Goal: Information Seeking & Learning: Learn about a topic

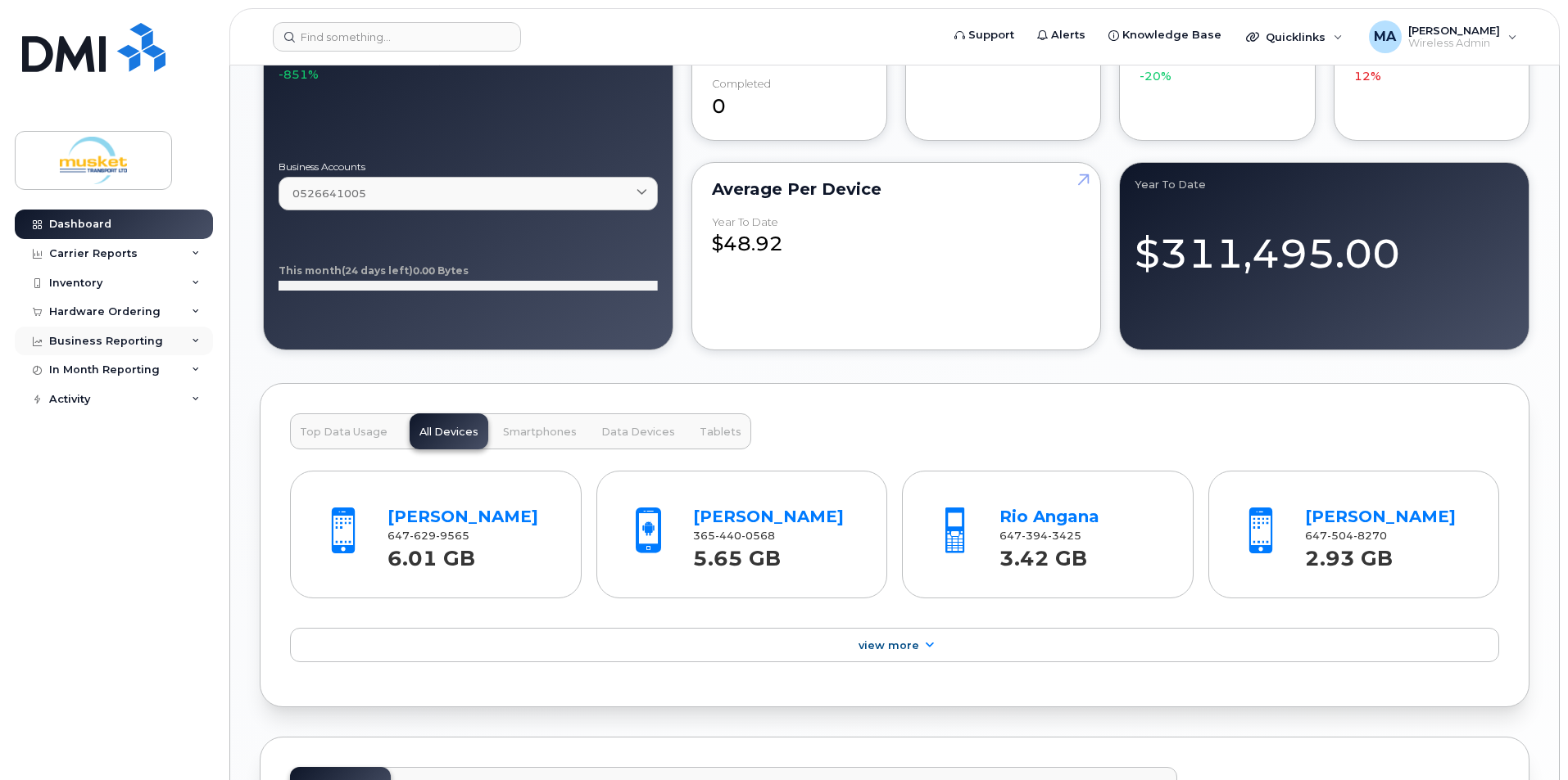
scroll to position [1064, 0]
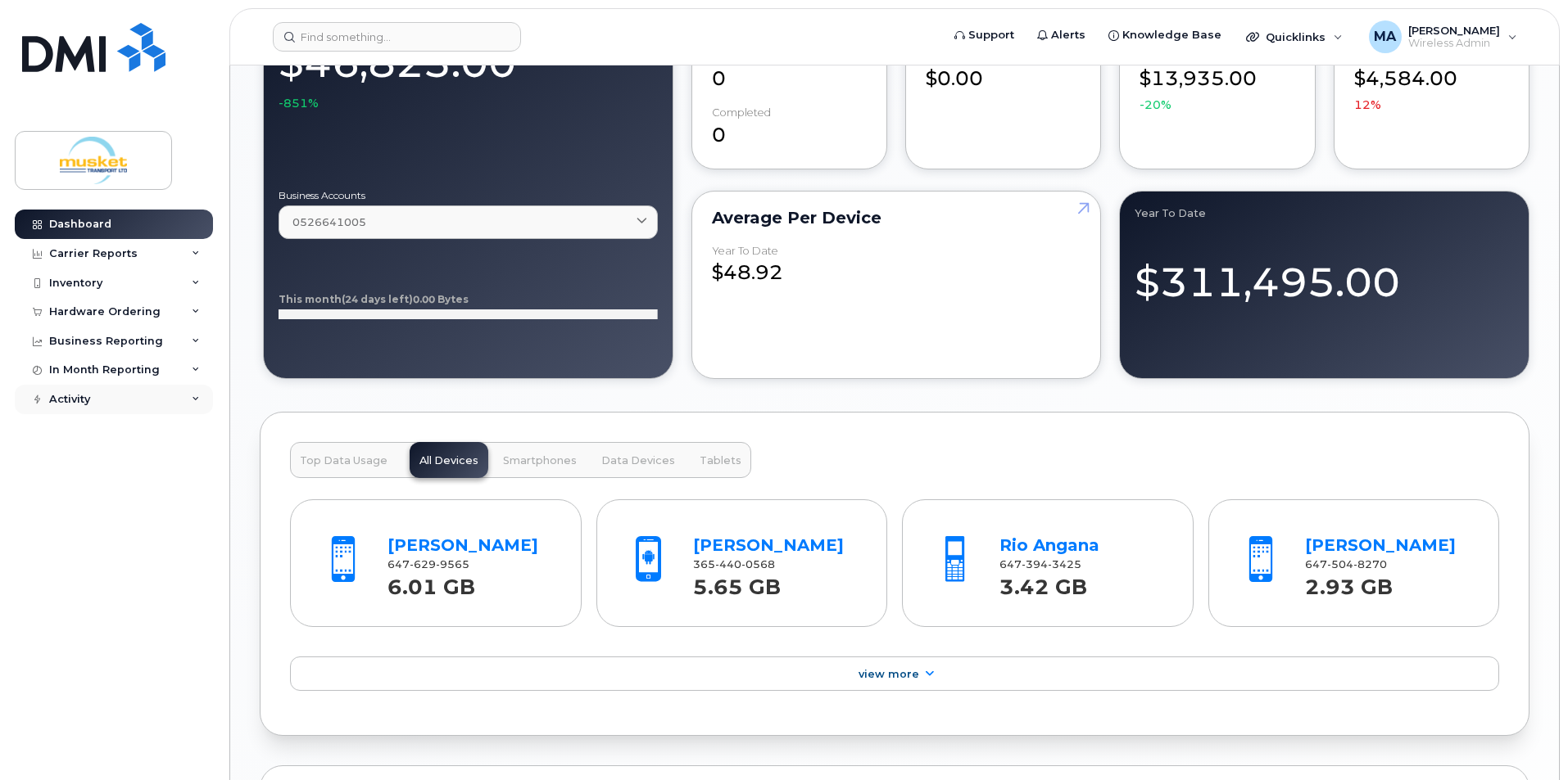
click at [68, 397] on div "Activity" at bounding box center [70, 399] width 41 height 13
click at [118, 372] on div "In Month Reporting" at bounding box center [105, 370] width 111 height 13
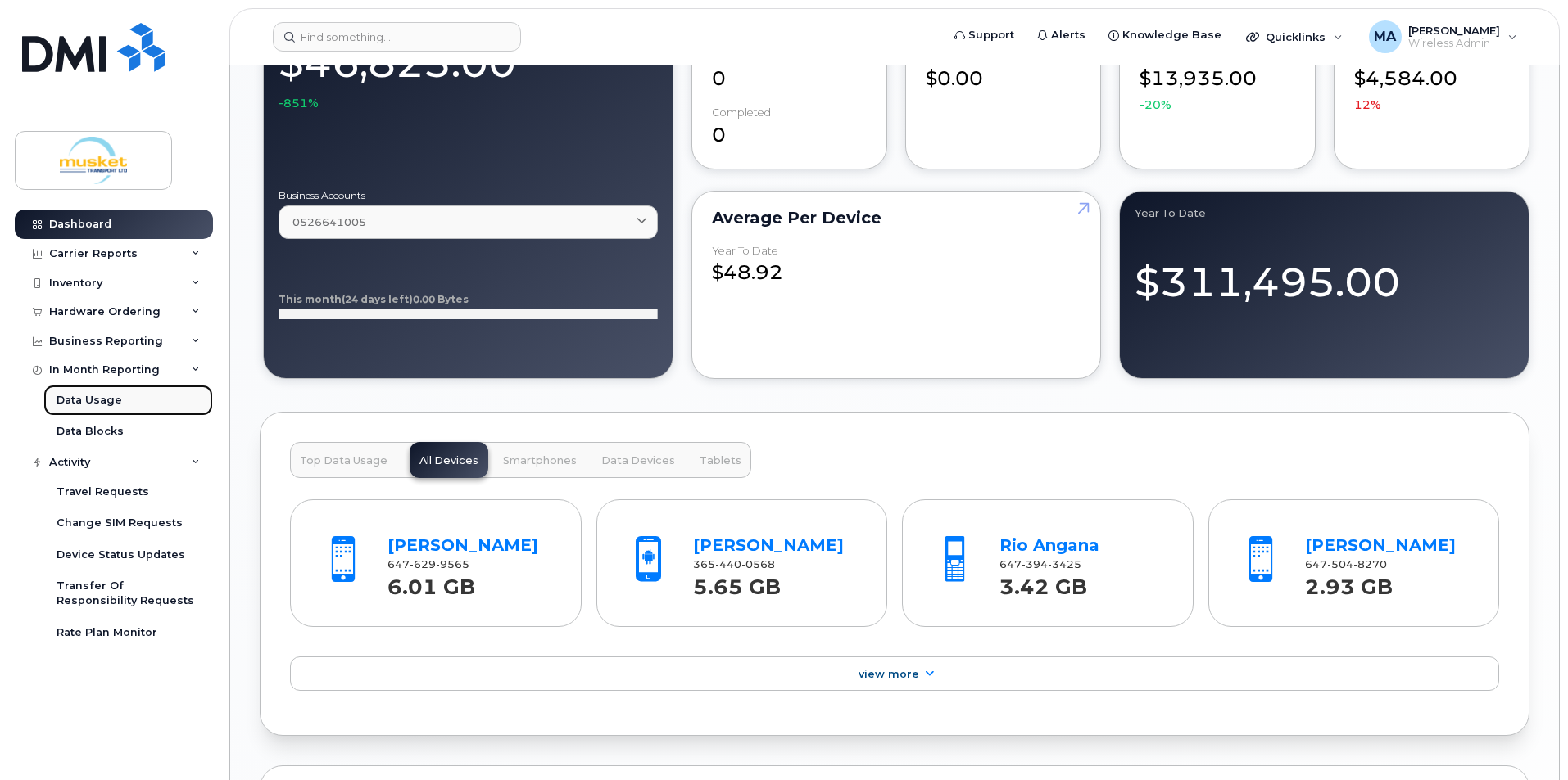
click at [111, 401] on div "Data Usage" at bounding box center [89, 400] width 65 height 15
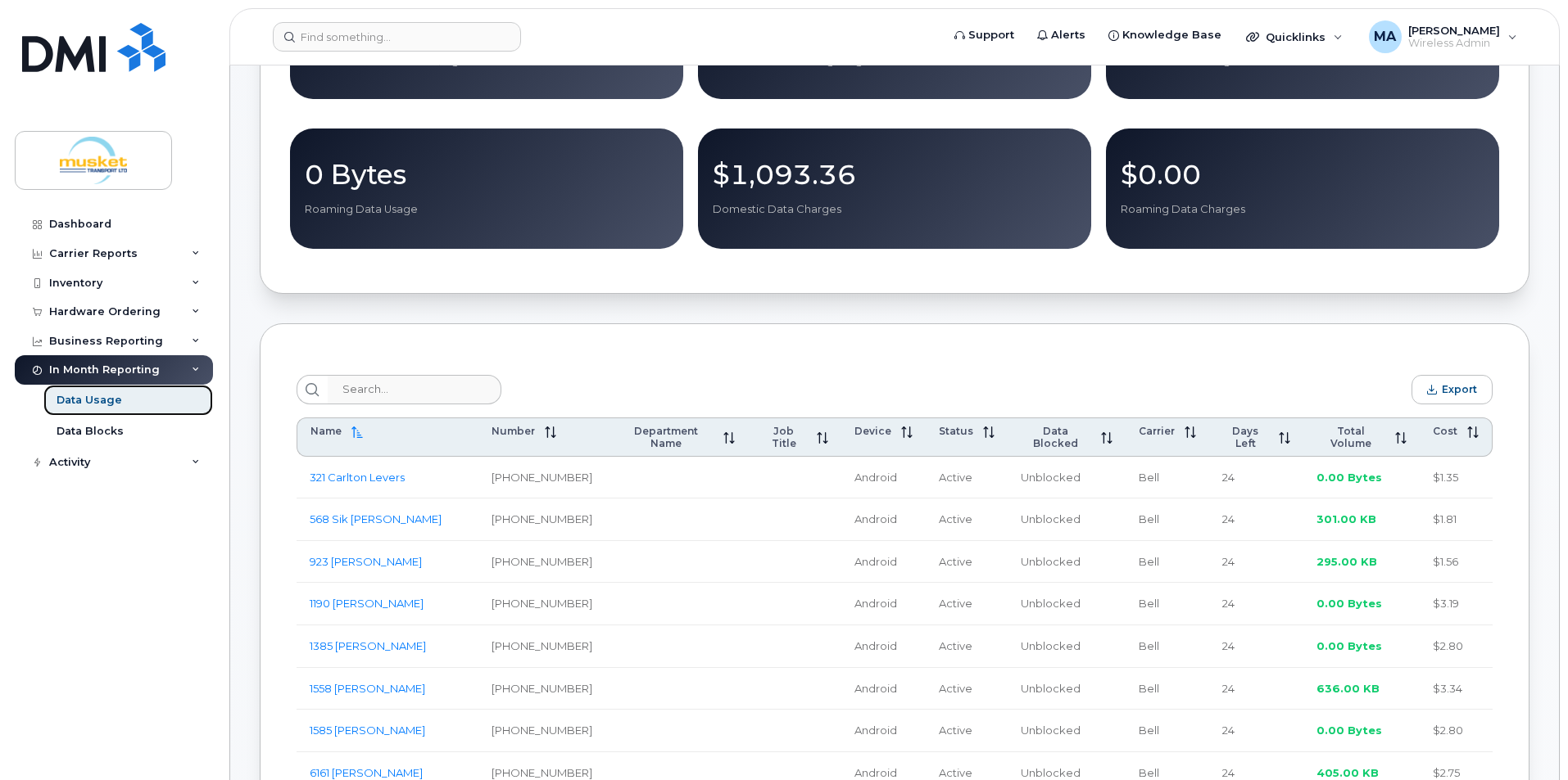
scroll to position [327, 0]
click at [1328, 442] on th "Total Volume" at bounding box center [1362, 436] width 116 height 40
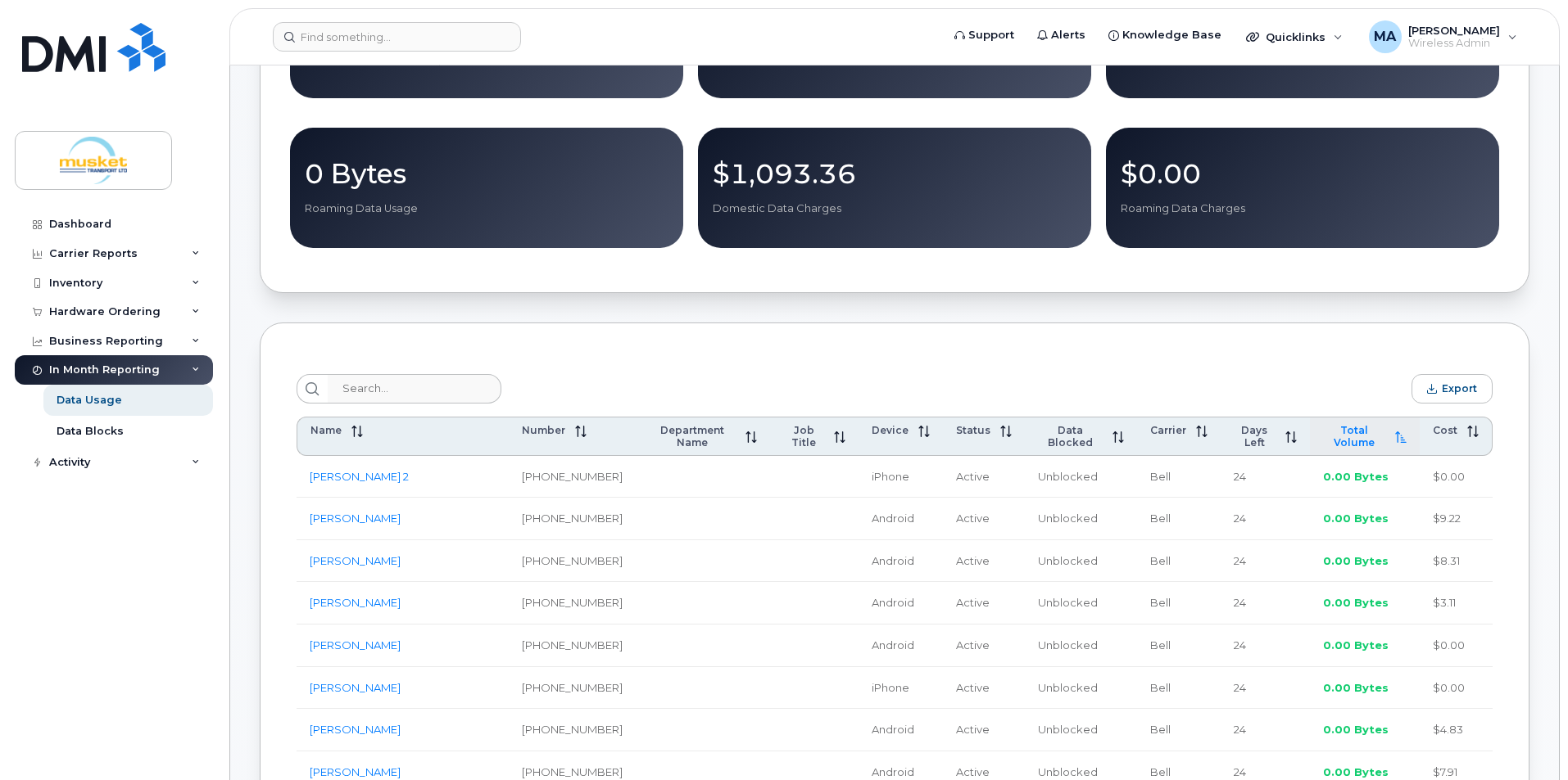
click at [1328, 442] on th "Total Volume" at bounding box center [1365, 436] width 110 height 40
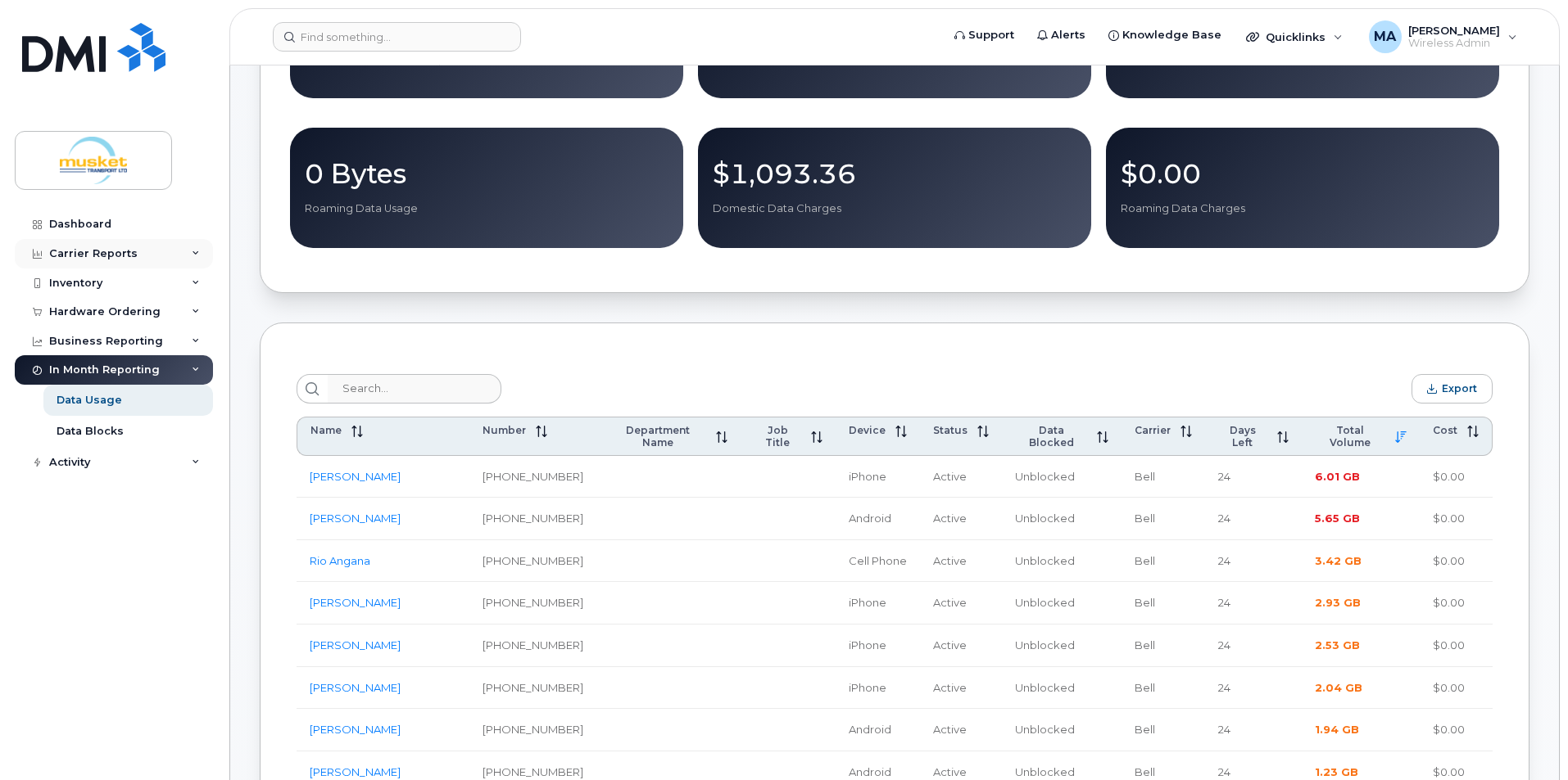
click at [111, 253] on div "Carrier Reports" at bounding box center [93, 254] width 88 height 13
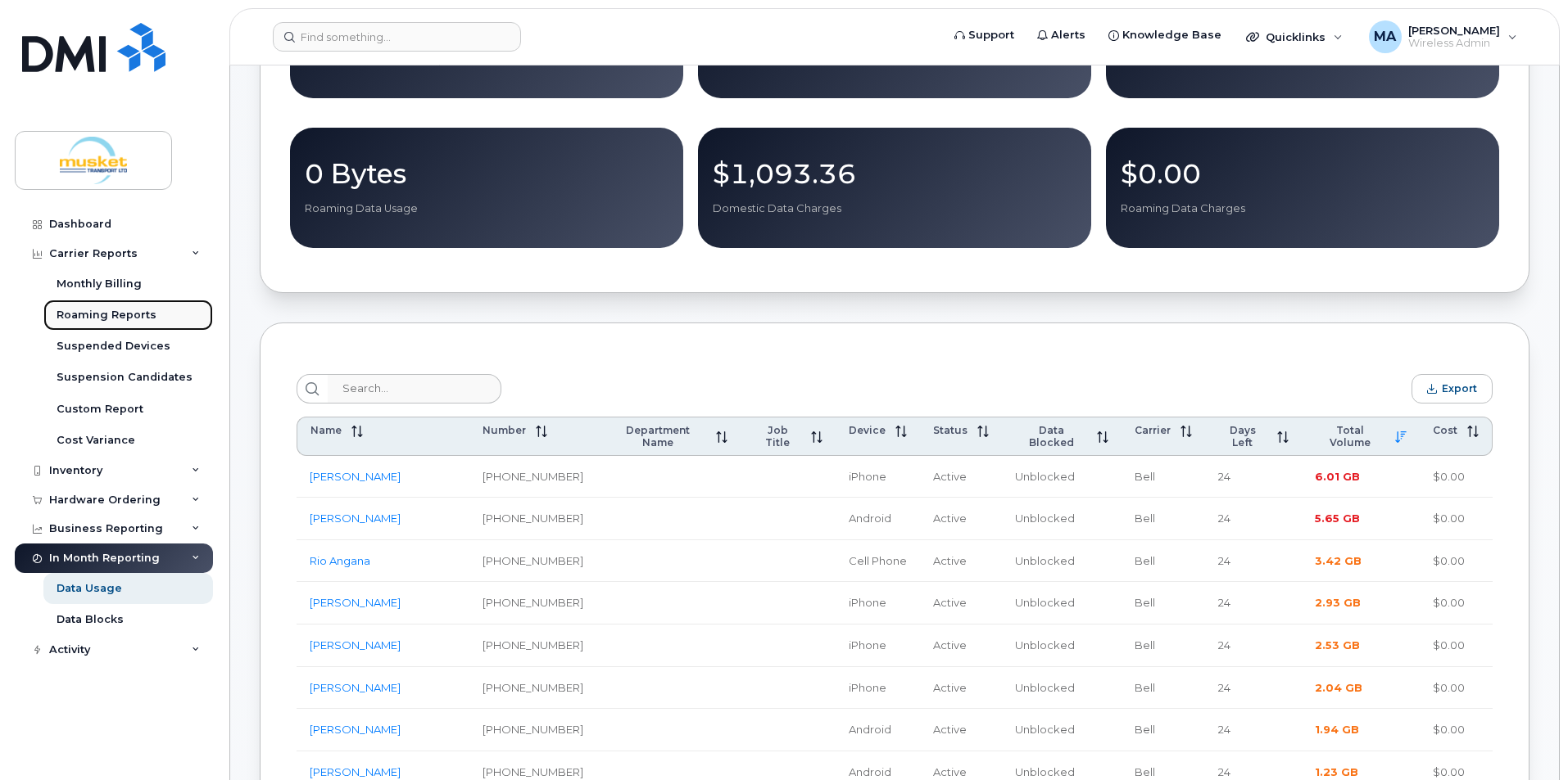
click at [123, 321] on div "Roaming Reports" at bounding box center [106, 315] width 100 height 15
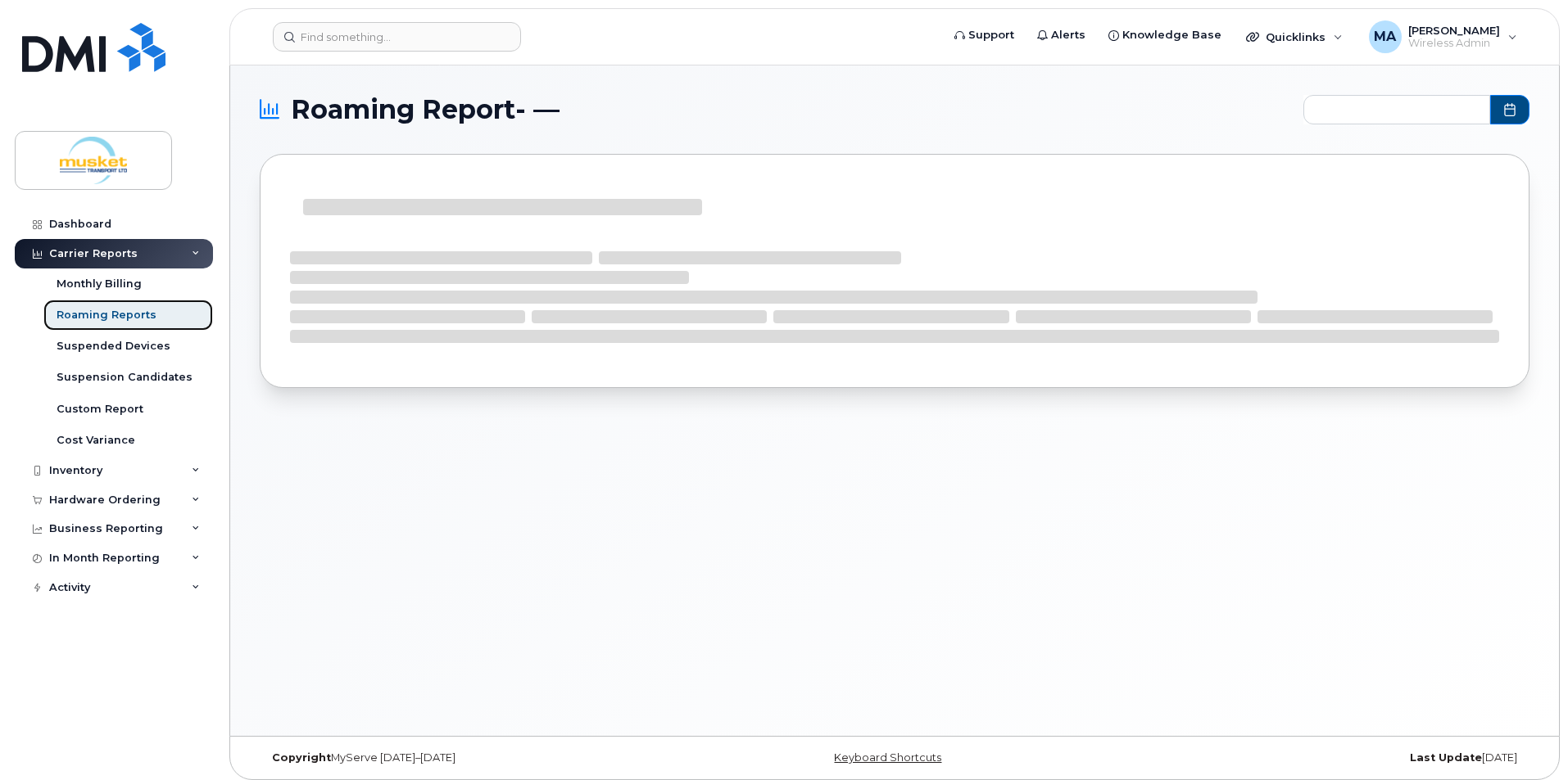
type input "2024-10 - 2025-08"
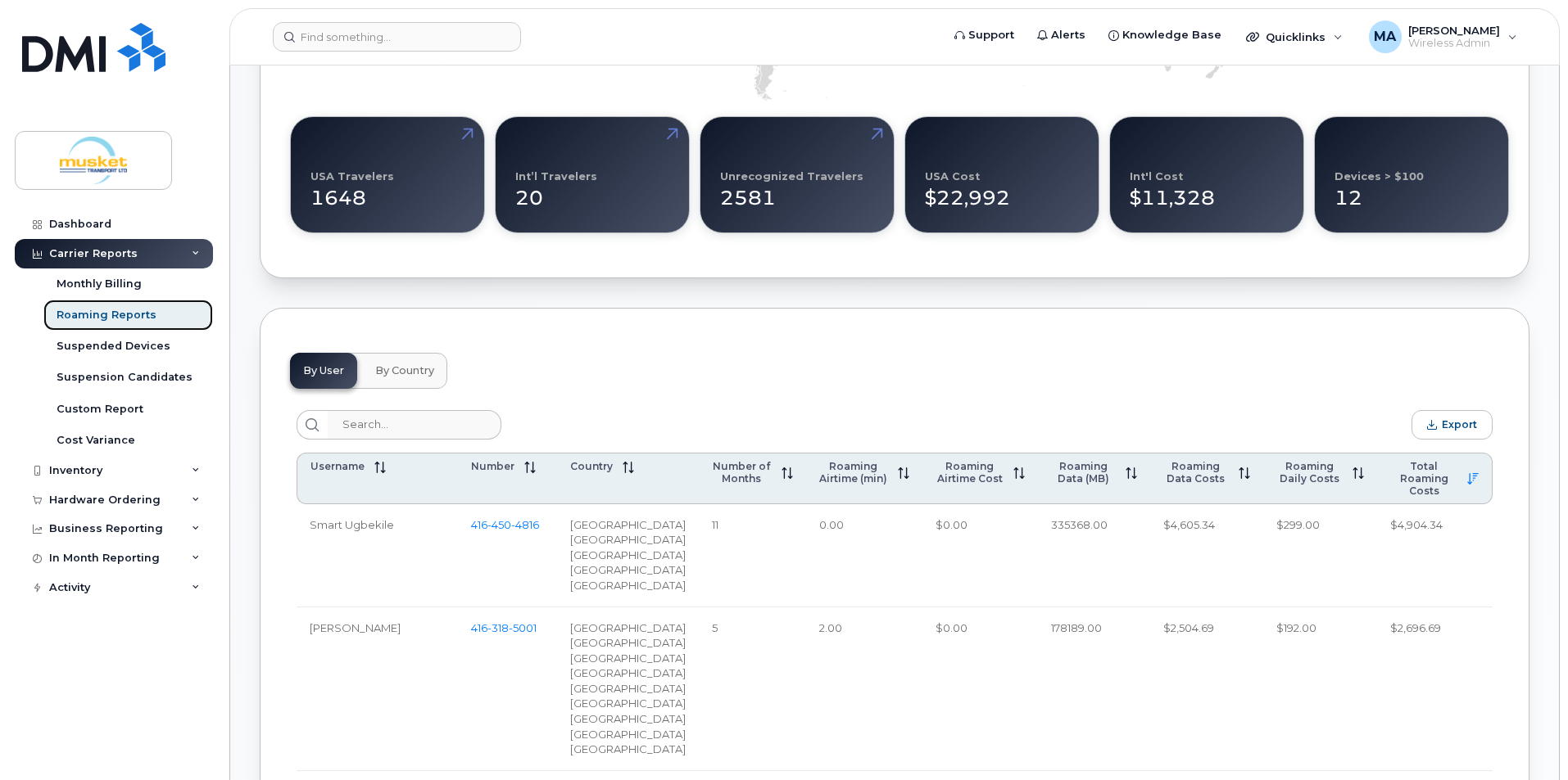
scroll to position [491, 0]
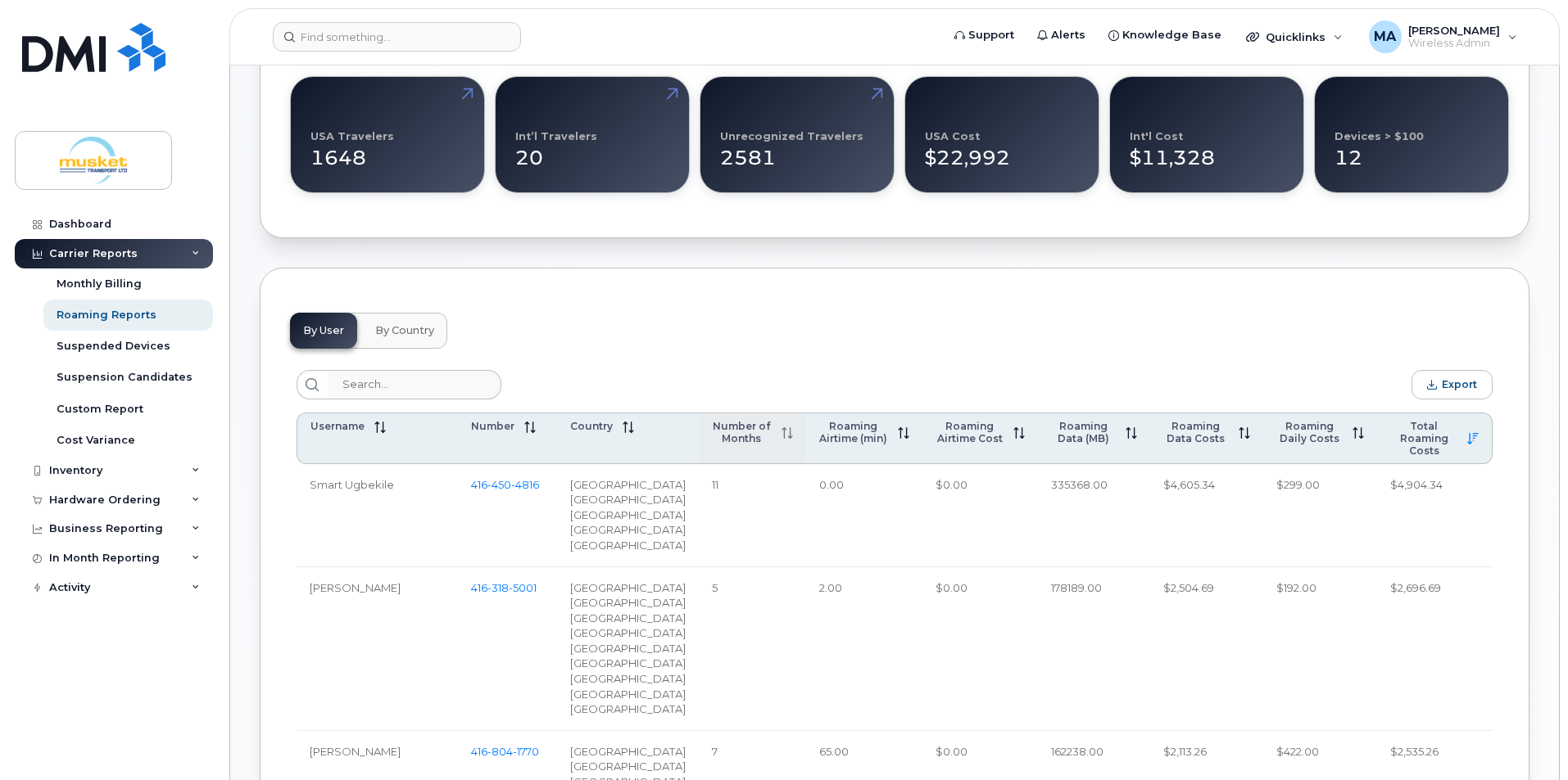
click at [772, 428] on span at bounding box center [782, 432] width 21 height 13
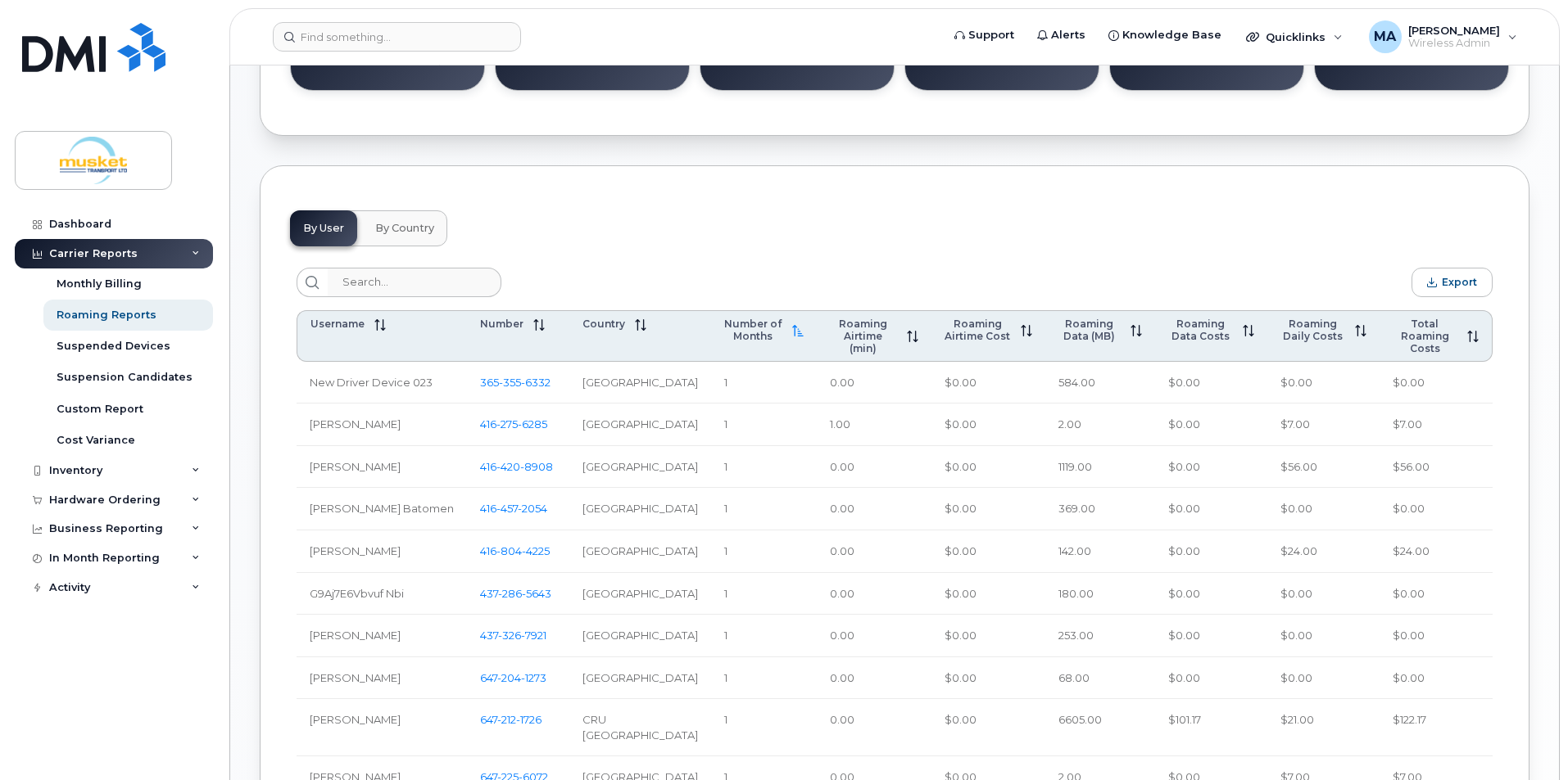
scroll to position [449, 0]
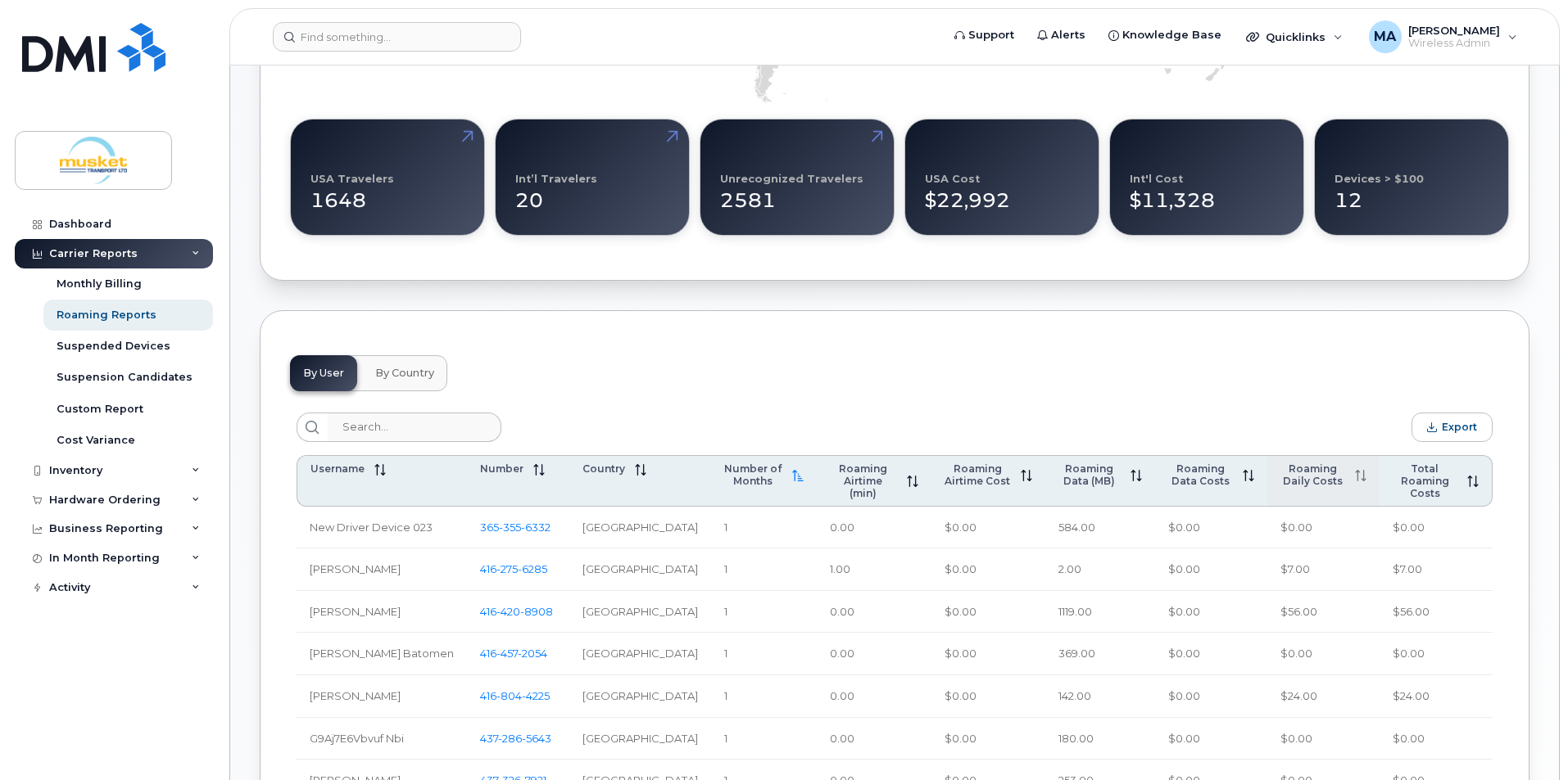
click at [1305, 497] on th "Roaming Daily Costs" at bounding box center [1323, 481] width 112 height 52
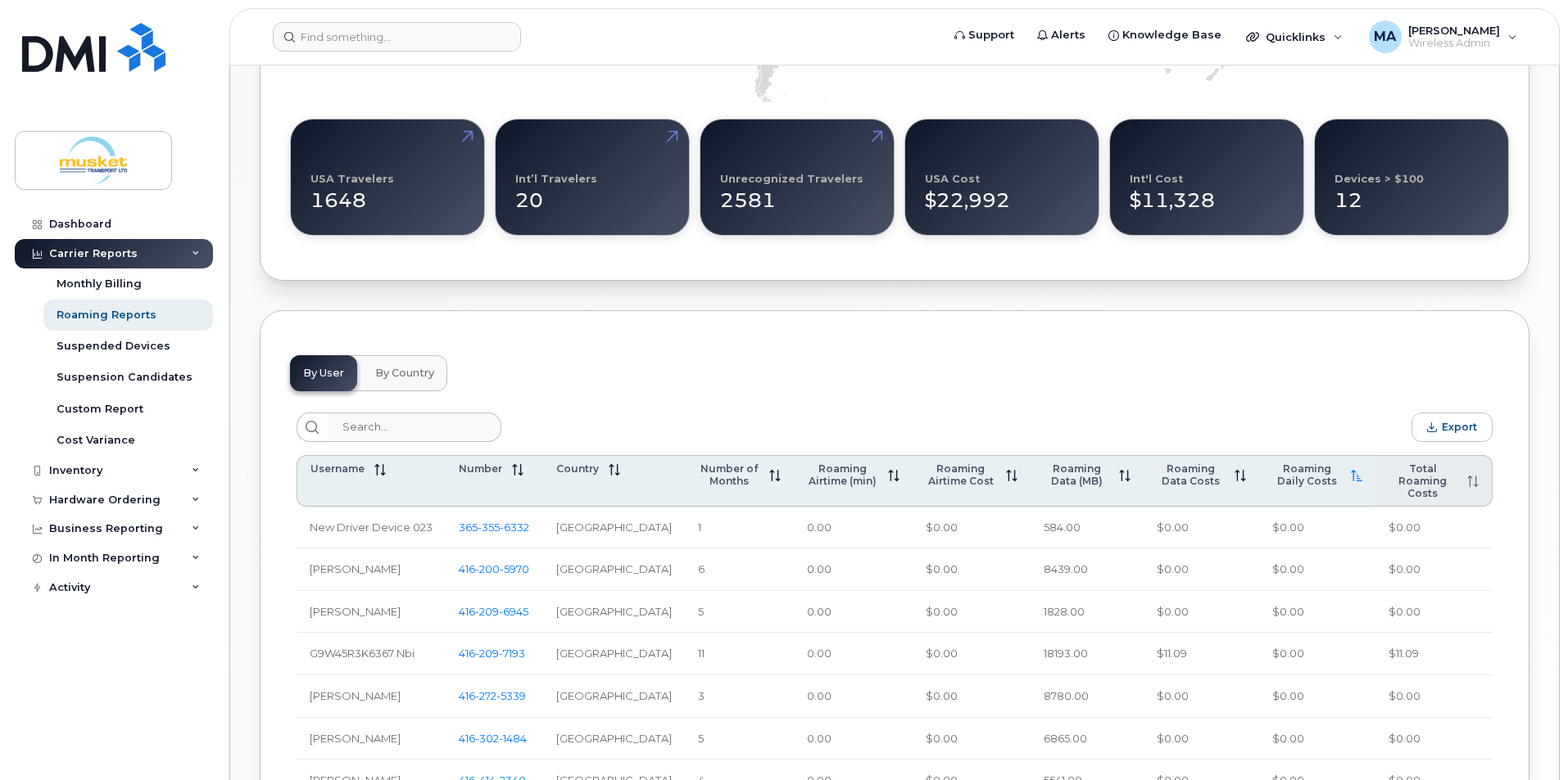
click at [1417, 495] on span "Total Roaming Costs" at bounding box center [1424, 482] width 69 height 37
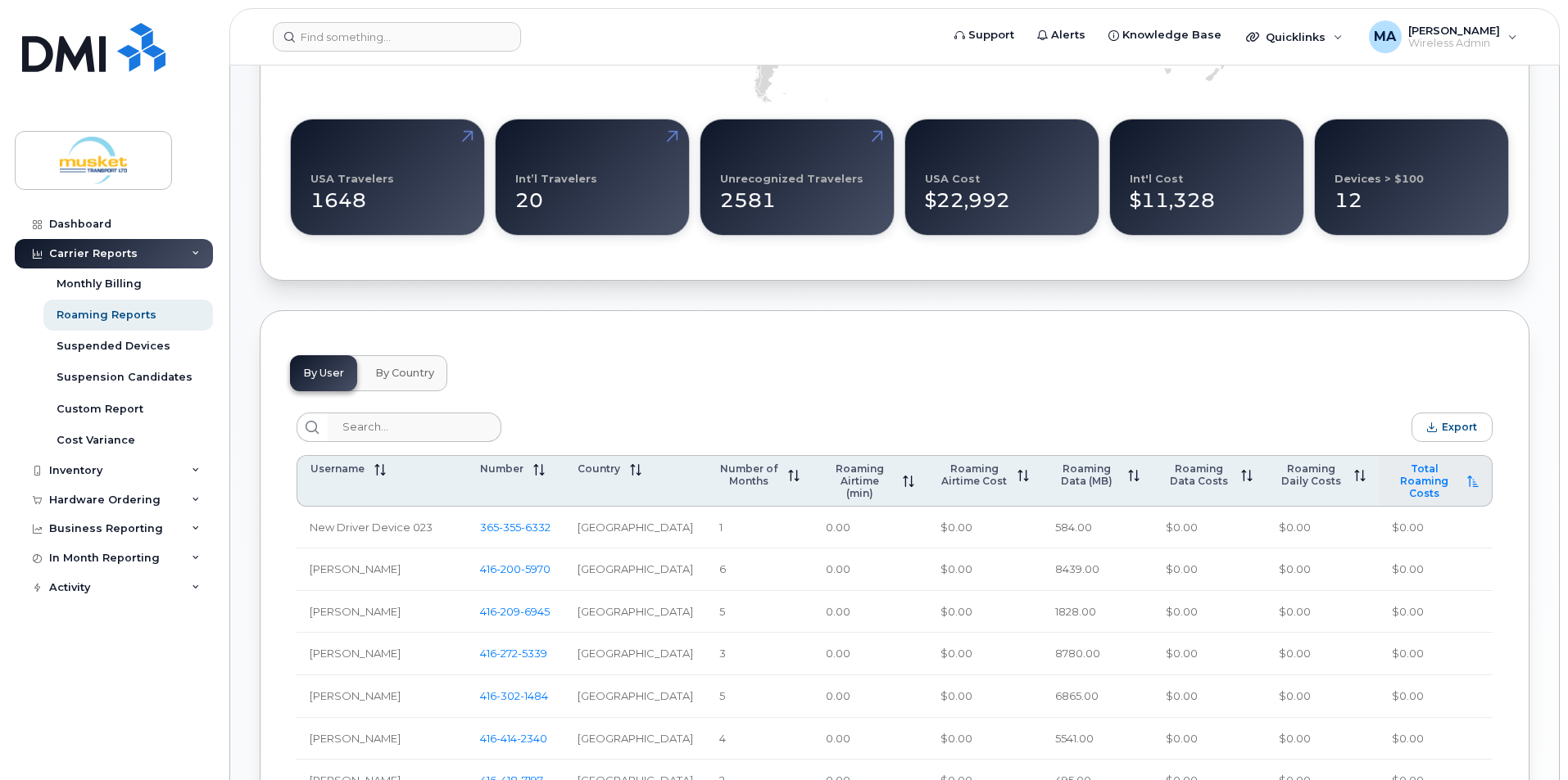
click at [1417, 495] on span "Total Roaming Costs" at bounding box center [1424, 482] width 65 height 37
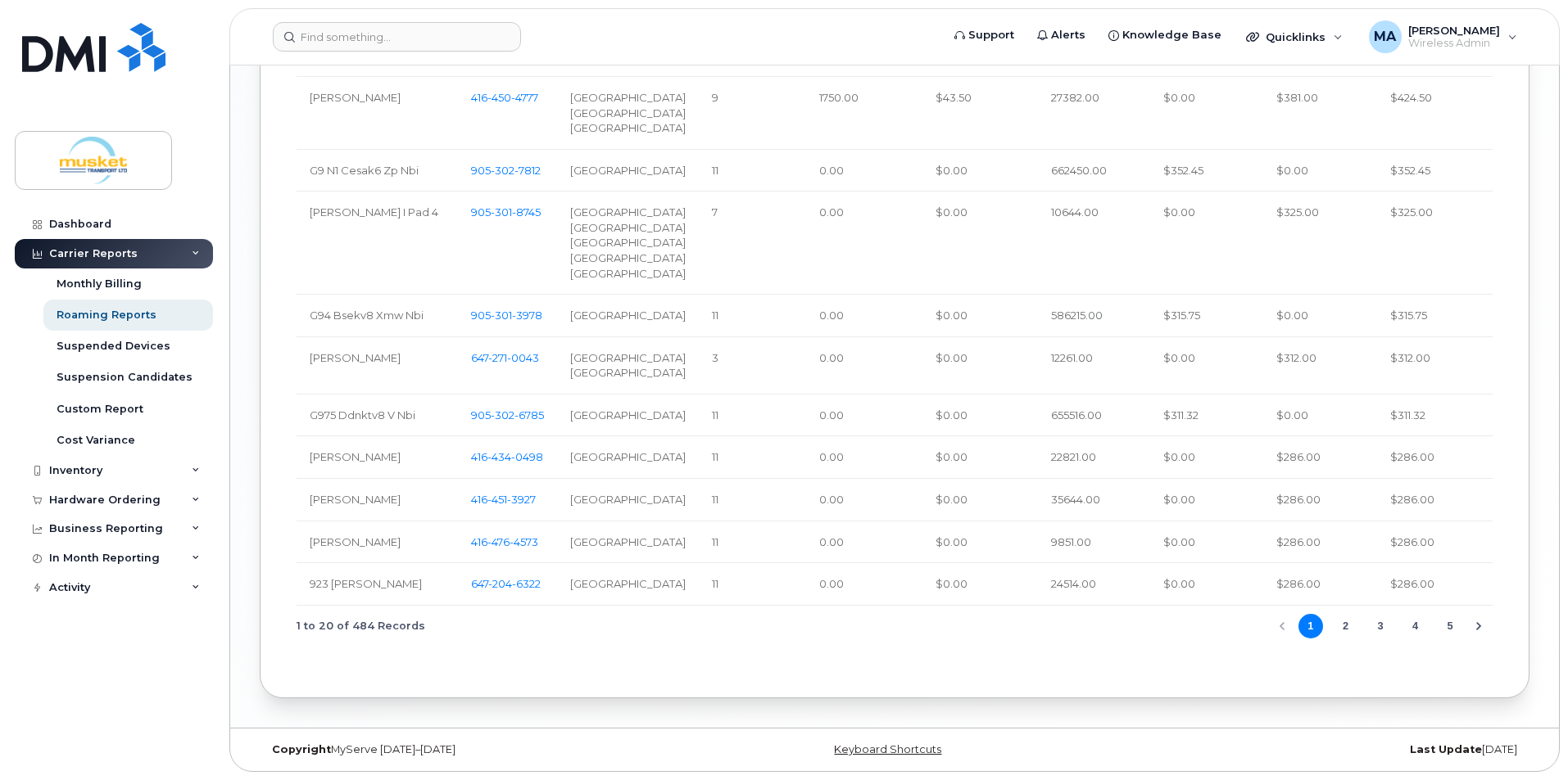
scroll to position [2243, 0]
click at [1342, 630] on button "2" at bounding box center [1345, 627] width 25 height 25
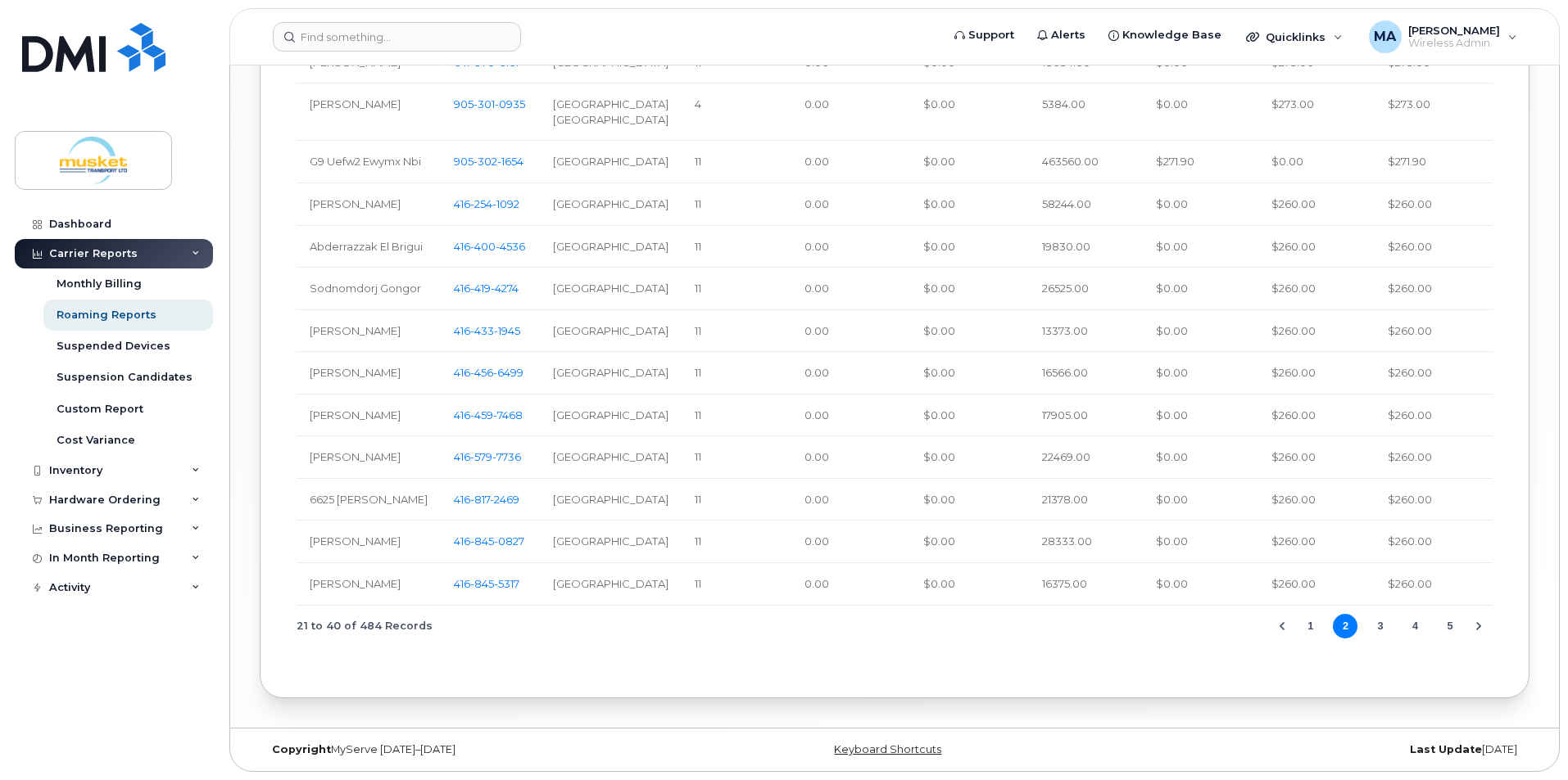
scroll to position [1513, 0]
click at [78, 227] on div "Dashboard" at bounding box center [80, 224] width 63 height 13
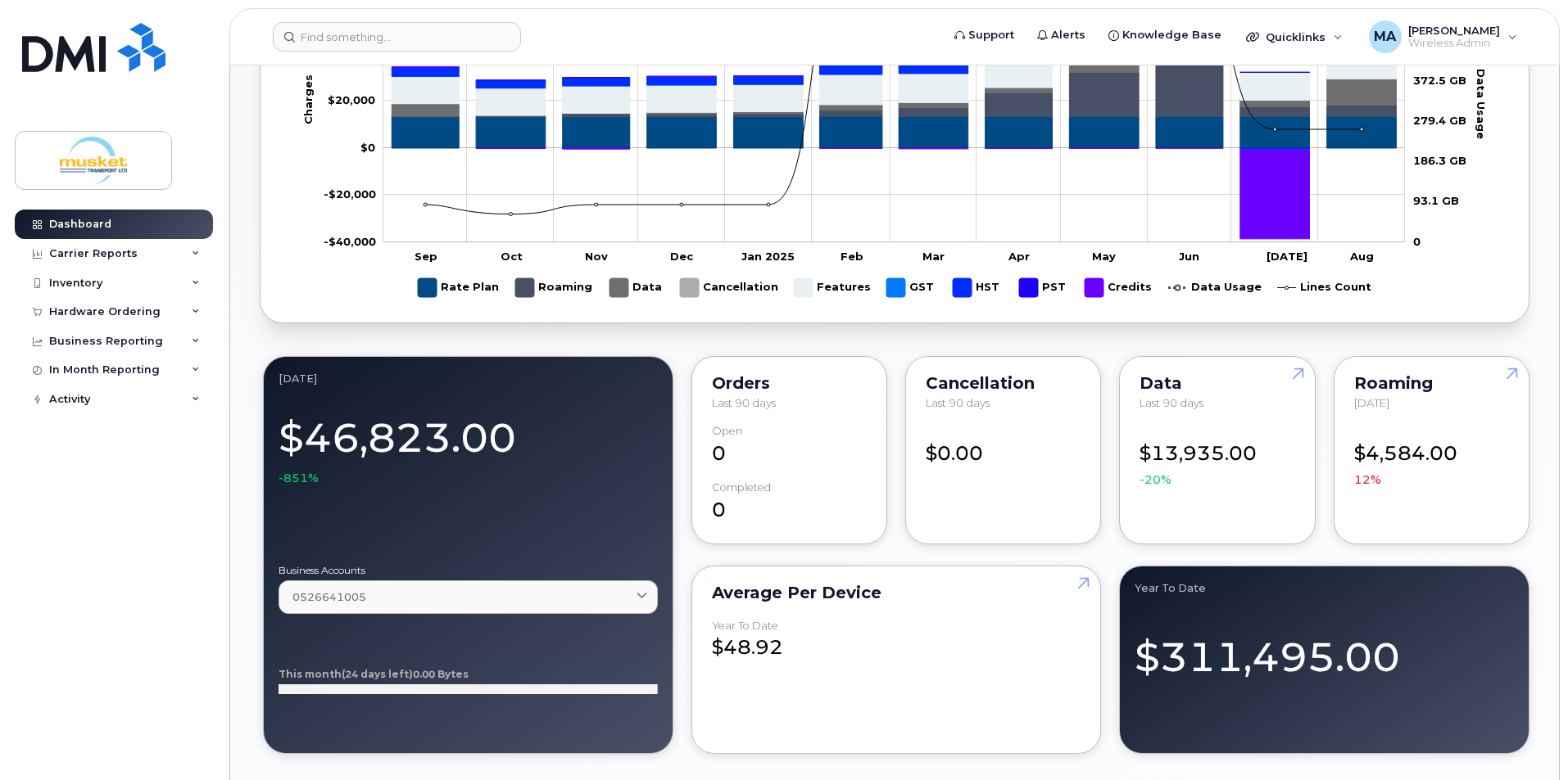
scroll to position [737, 0]
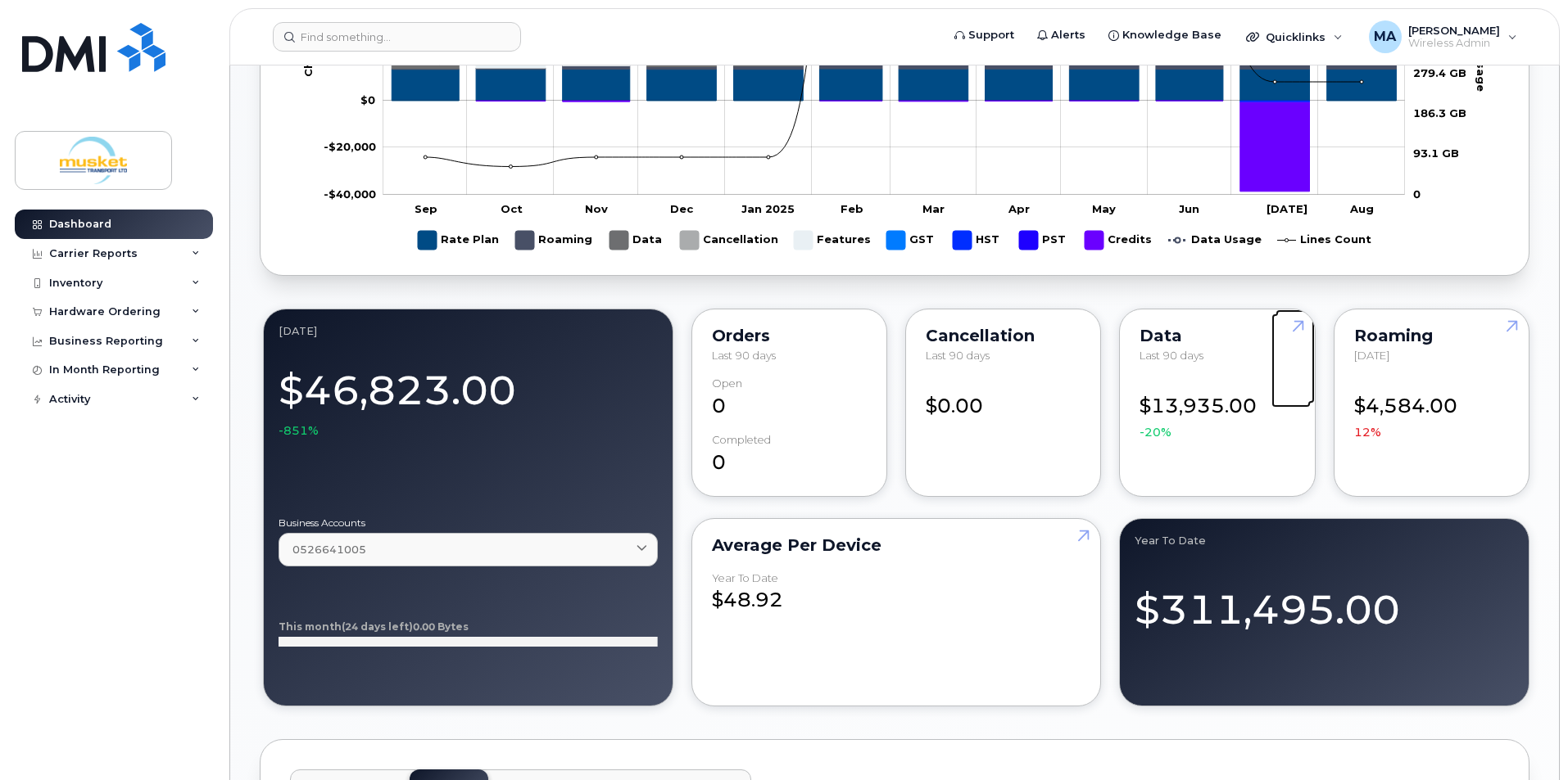
click at [1299, 324] on link at bounding box center [1295, 357] width 40 height 94
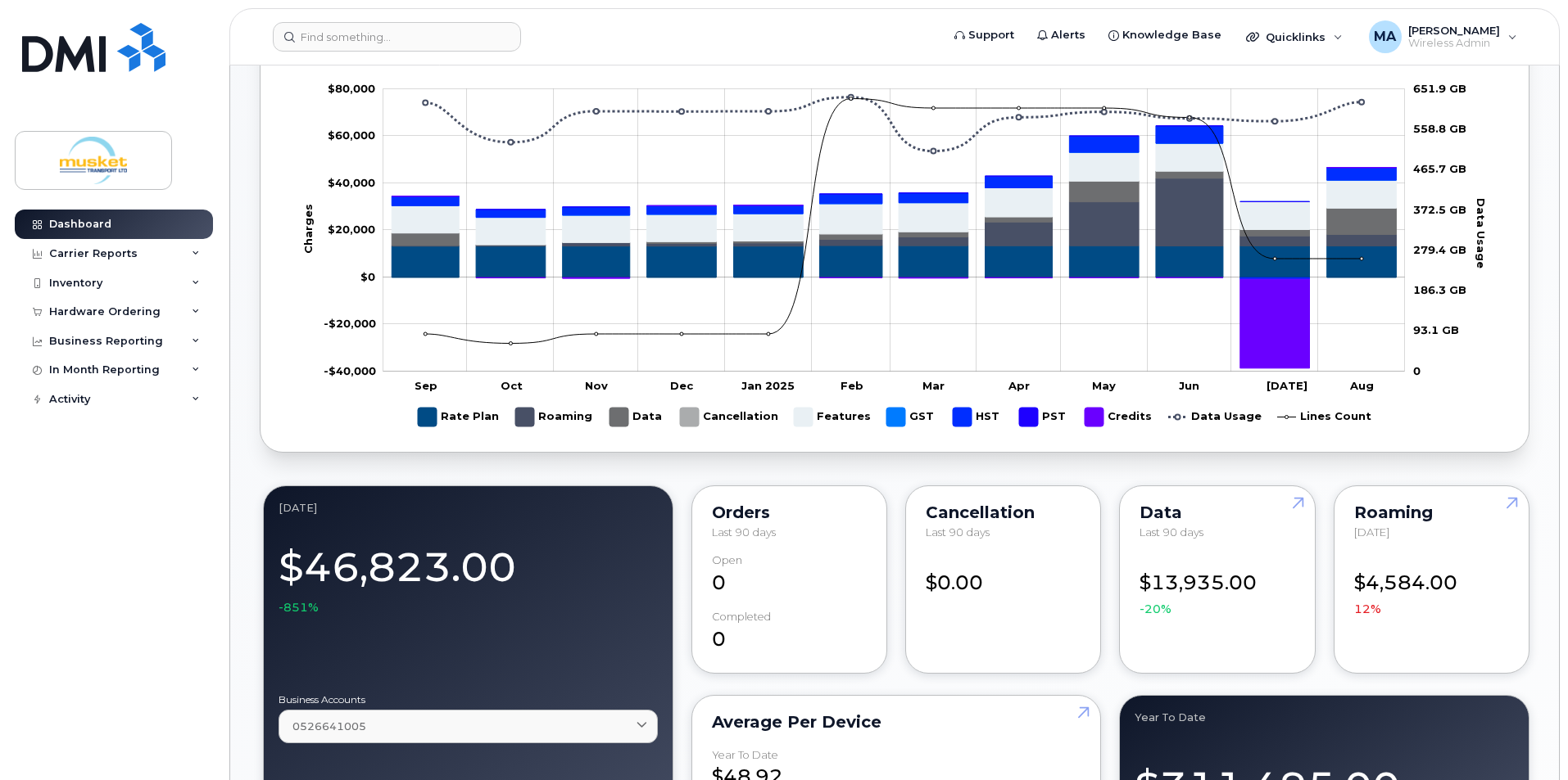
scroll to position [573, 0]
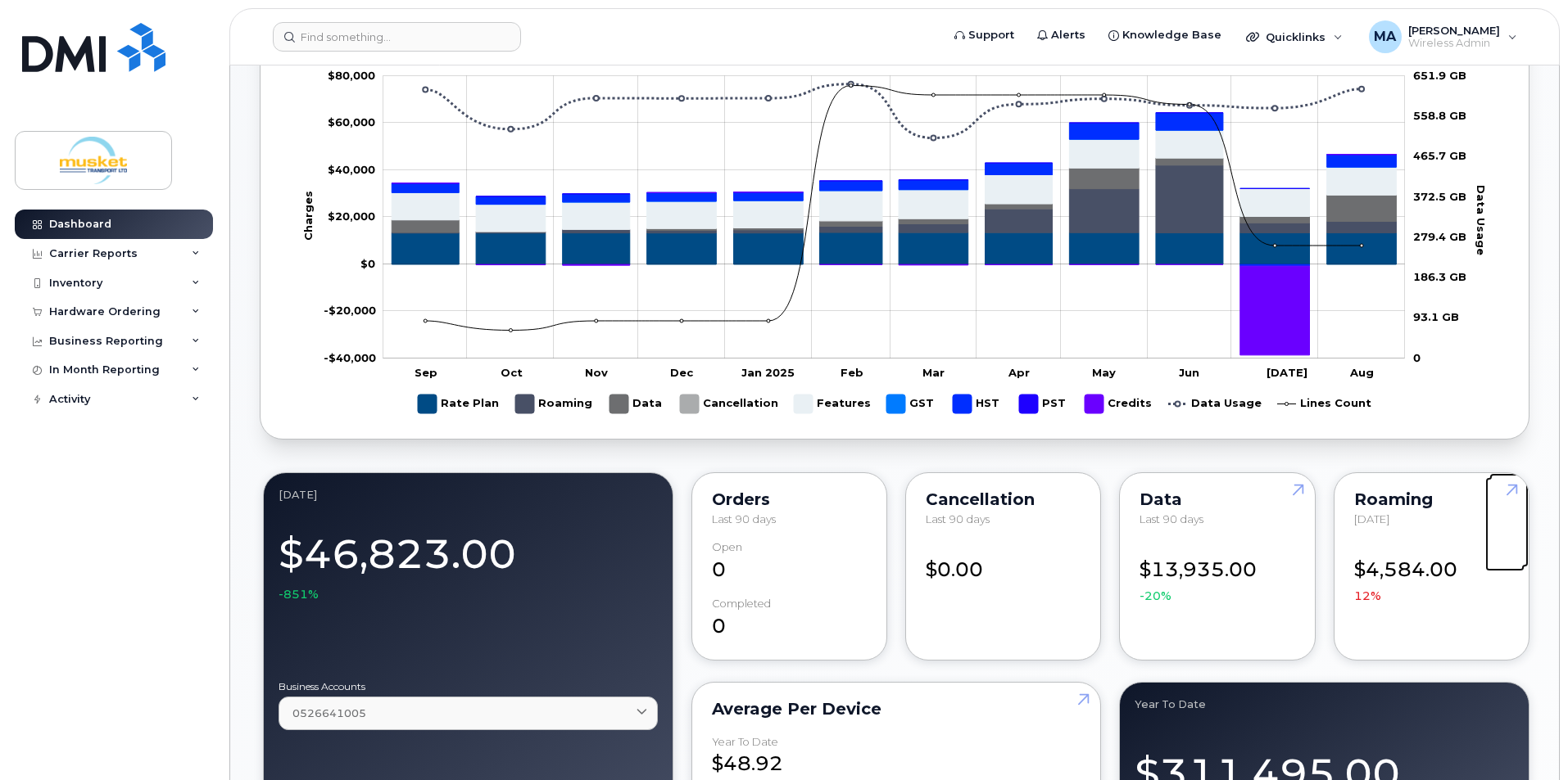
click at [1511, 483] on link at bounding box center [1509, 520] width 40 height 94
